Goal: Information Seeking & Learning: Learn about a topic

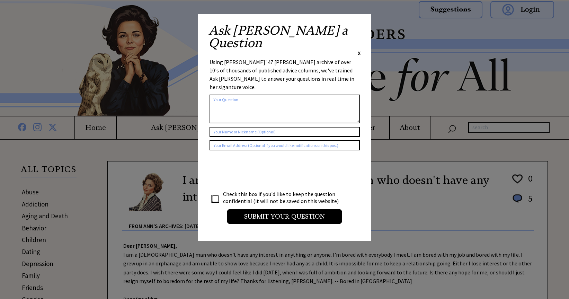
click at [359, 49] on span "X" at bounding box center [358, 52] width 3 height 7
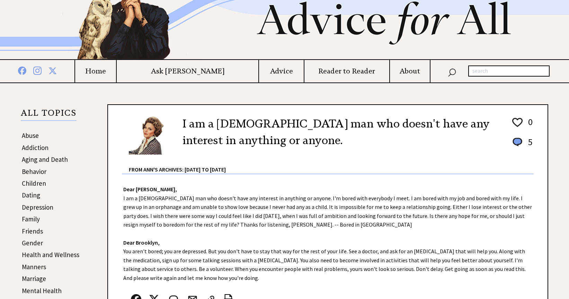
scroll to position [60, 0]
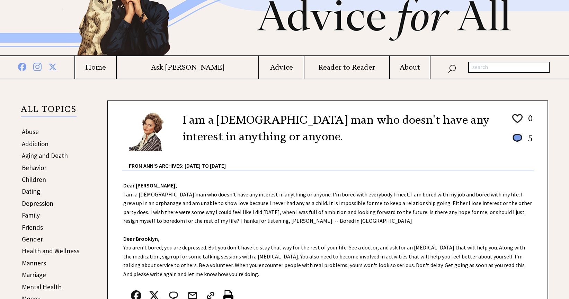
click at [33, 131] on link "Abuse" at bounding box center [30, 131] width 17 height 8
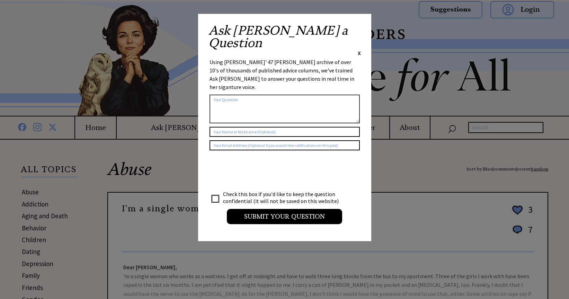
click at [358, 49] on span "X" at bounding box center [358, 52] width 3 height 7
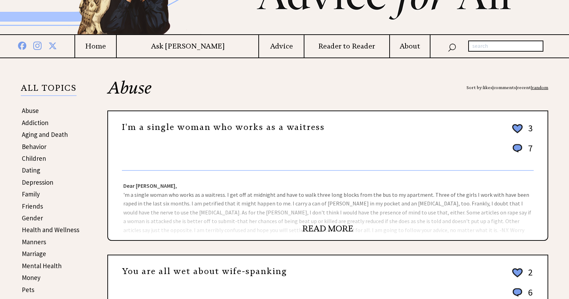
scroll to position [82, 0]
click at [334, 226] on link "READ MORE" at bounding box center [327, 227] width 51 height 10
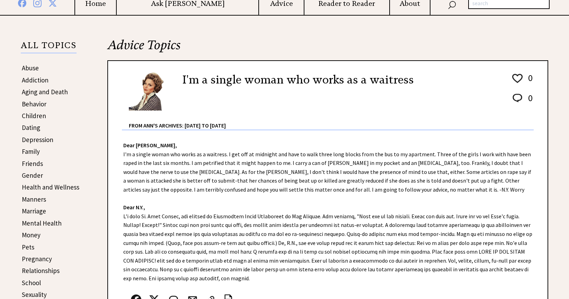
scroll to position [127, 0]
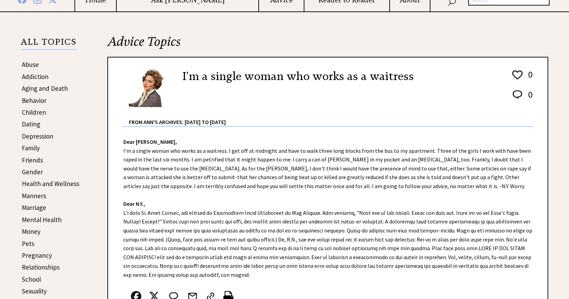
click at [29, 125] on link "Dating" at bounding box center [31, 124] width 18 height 8
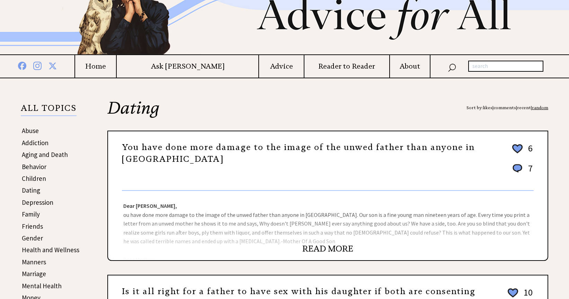
scroll to position [67, 0]
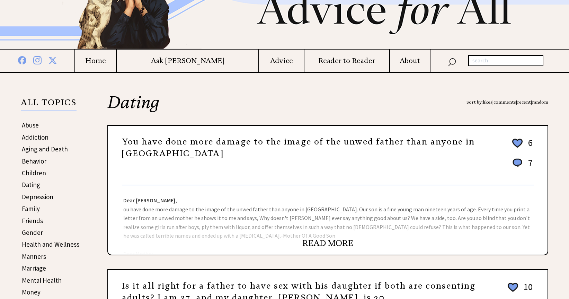
click at [335, 242] on link "READ MORE" at bounding box center [327, 243] width 51 height 10
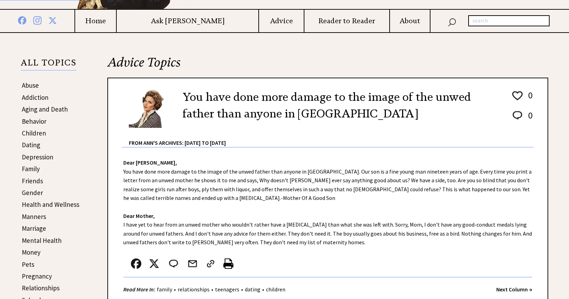
scroll to position [103, 0]
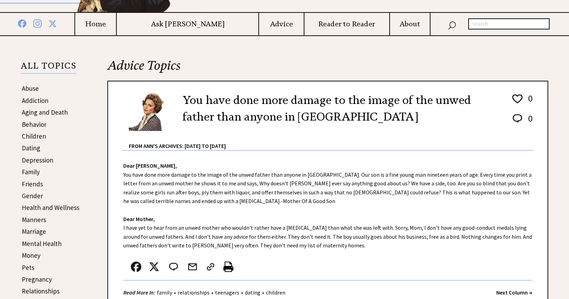
click at [30, 183] on link "Friends" at bounding box center [32, 184] width 21 height 8
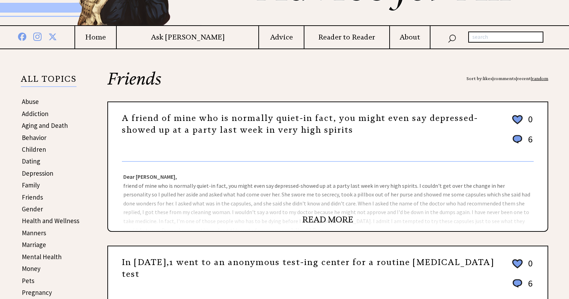
scroll to position [96, 0]
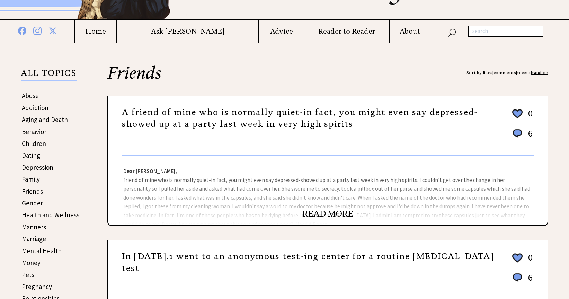
click at [309, 215] on link "READ MORE" at bounding box center [327, 213] width 51 height 10
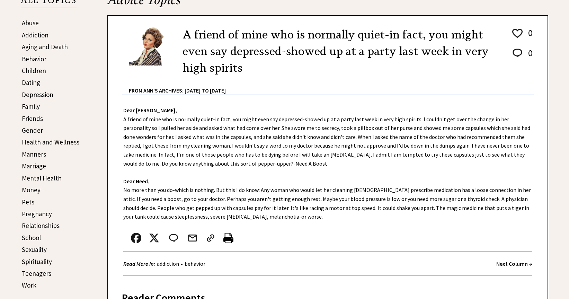
scroll to position [170, 0]
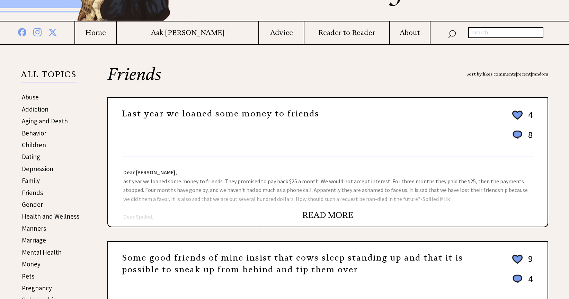
scroll to position [96, 0]
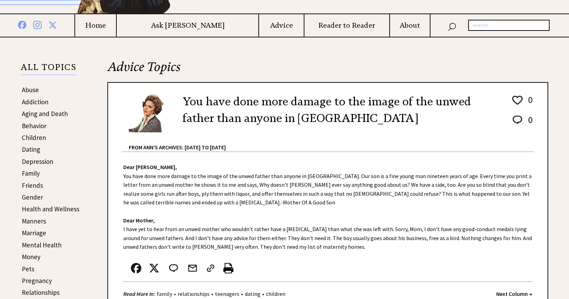
scroll to position [103, 0]
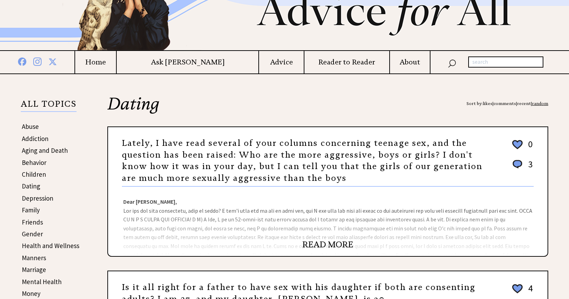
scroll to position [67, 0]
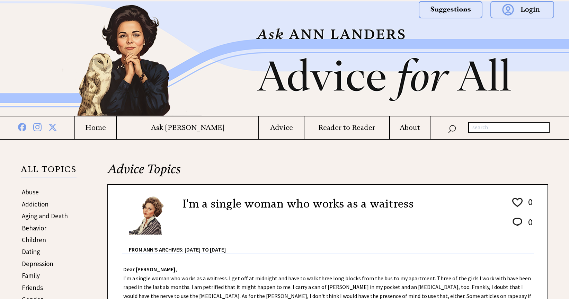
scroll to position [127, 0]
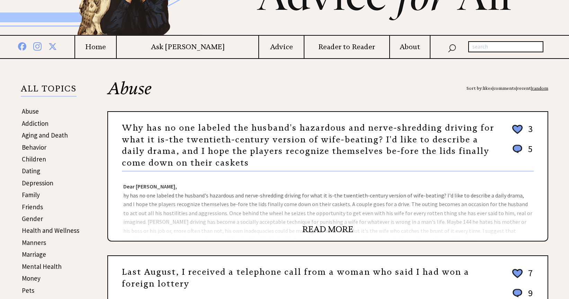
scroll to position [82, 0]
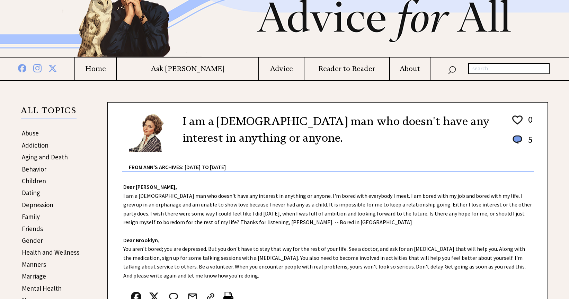
scroll to position [60, 0]
